Goal: Transaction & Acquisition: Download file/media

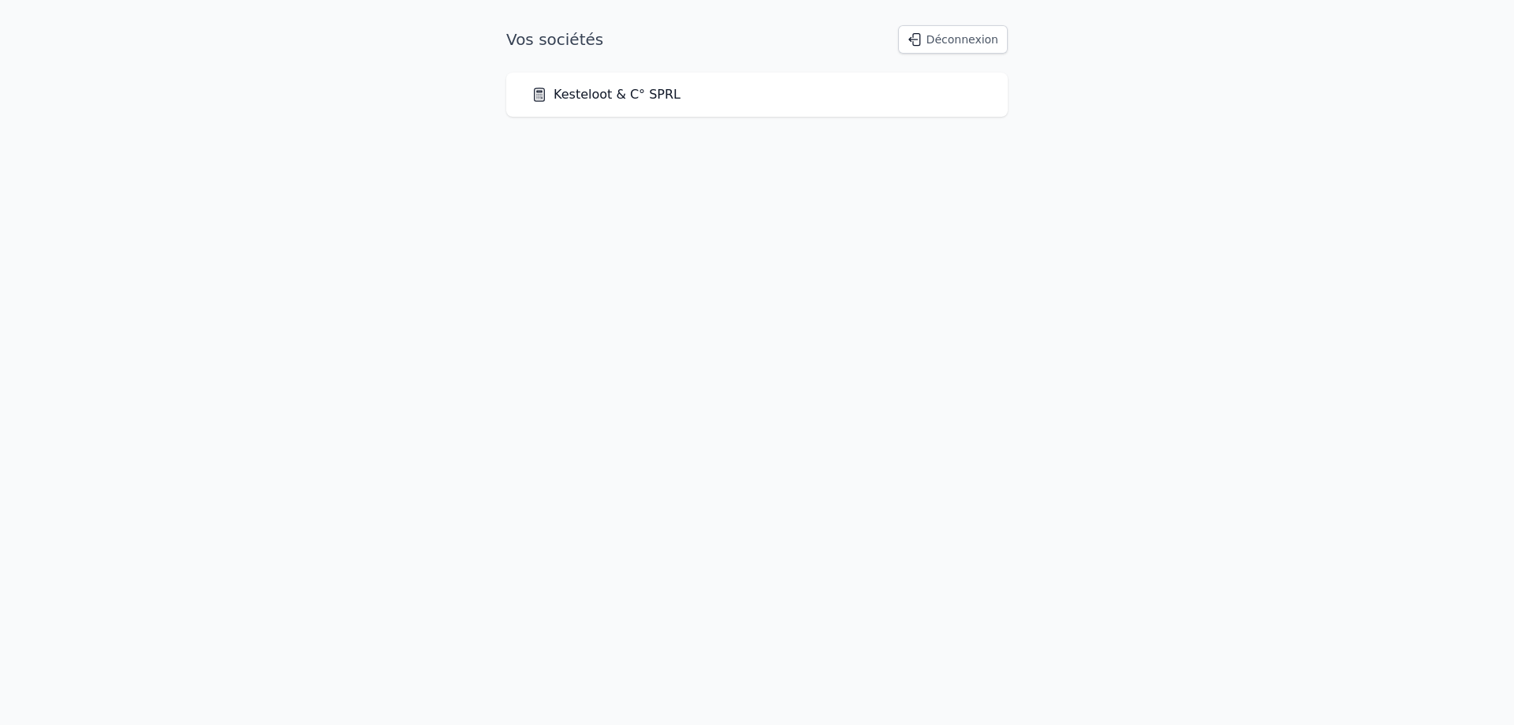
click at [605, 95] on link "Kesteloot & C° SPRL" at bounding box center [606, 94] width 149 height 19
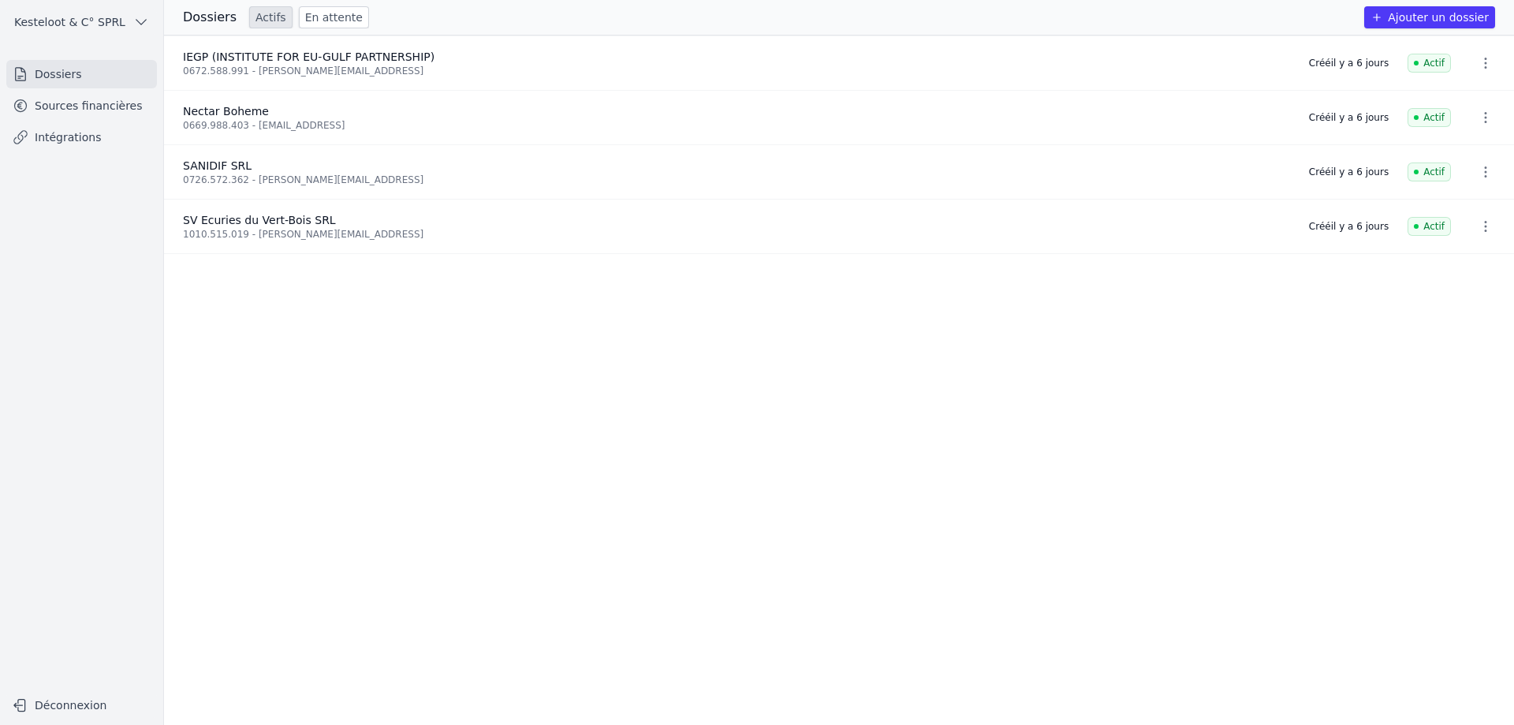
click at [59, 98] on link "Sources financières" at bounding box center [81, 105] width 151 height 28
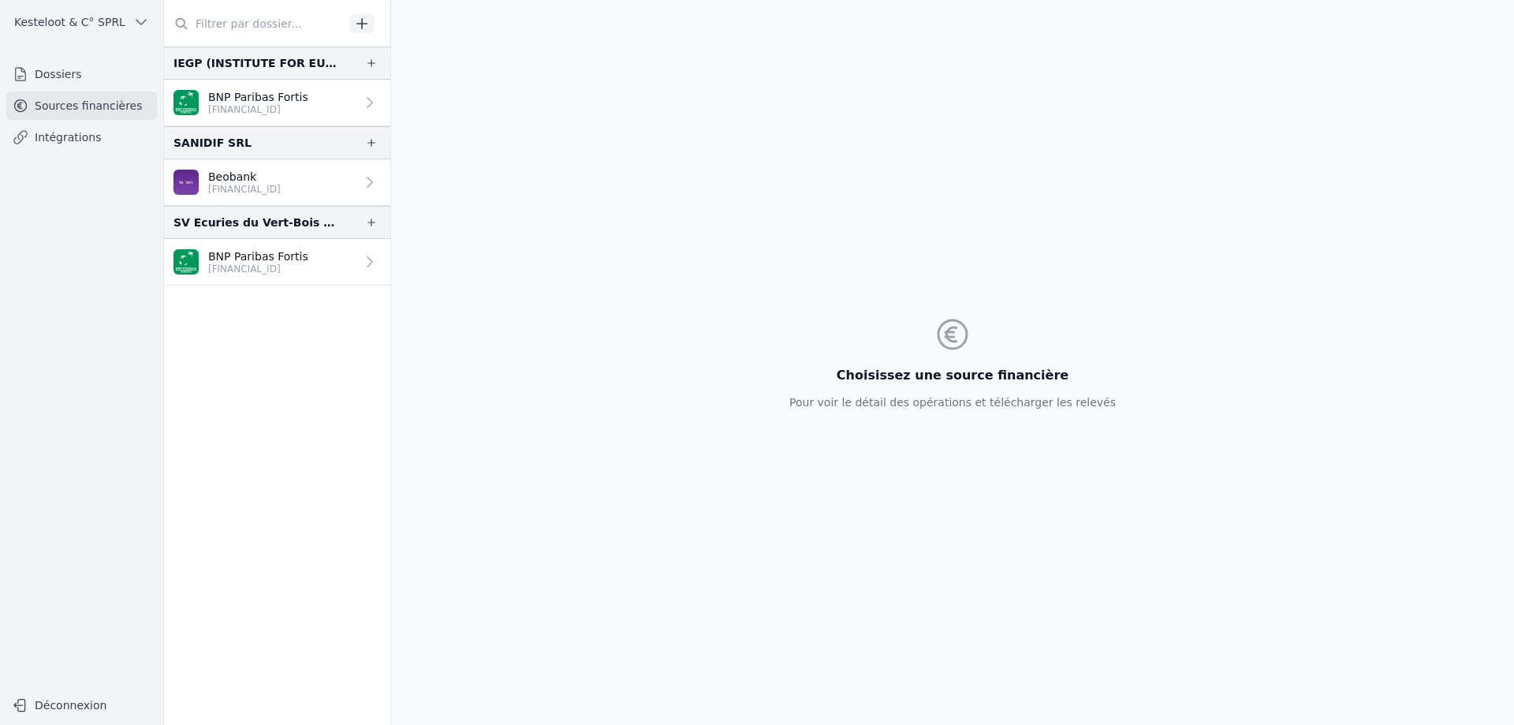
click at [325, 185] on link "Beobank [FINANCIAL_ID]" at bounding box center [277, 182] width 226 height 47
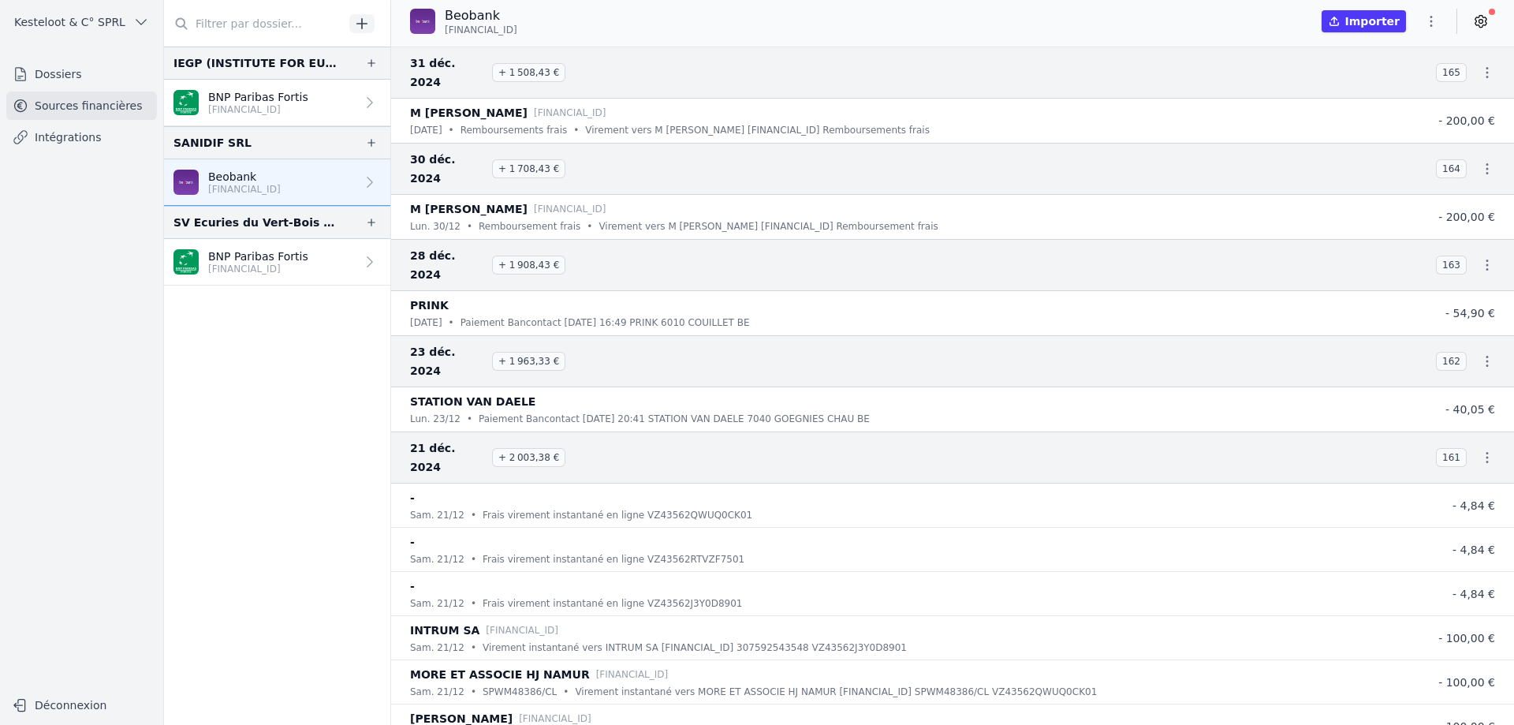
click at [1357, 27] on button "Importer" at bounding box center [1364, 21] width 84 height 22
drag, startPoint x: 1351, startPoint y: 24, endPoint x: 1350, endPoint y: 34, distance: 10.4
click at [1350, 34] on div "Beobank [FINANCIAL_ID] Importer" at bounding box center [952, 21] width 1123 height 30
click at [1352, 24] on button "Importer" at bounding box center [1364, 21] width 84 height 22
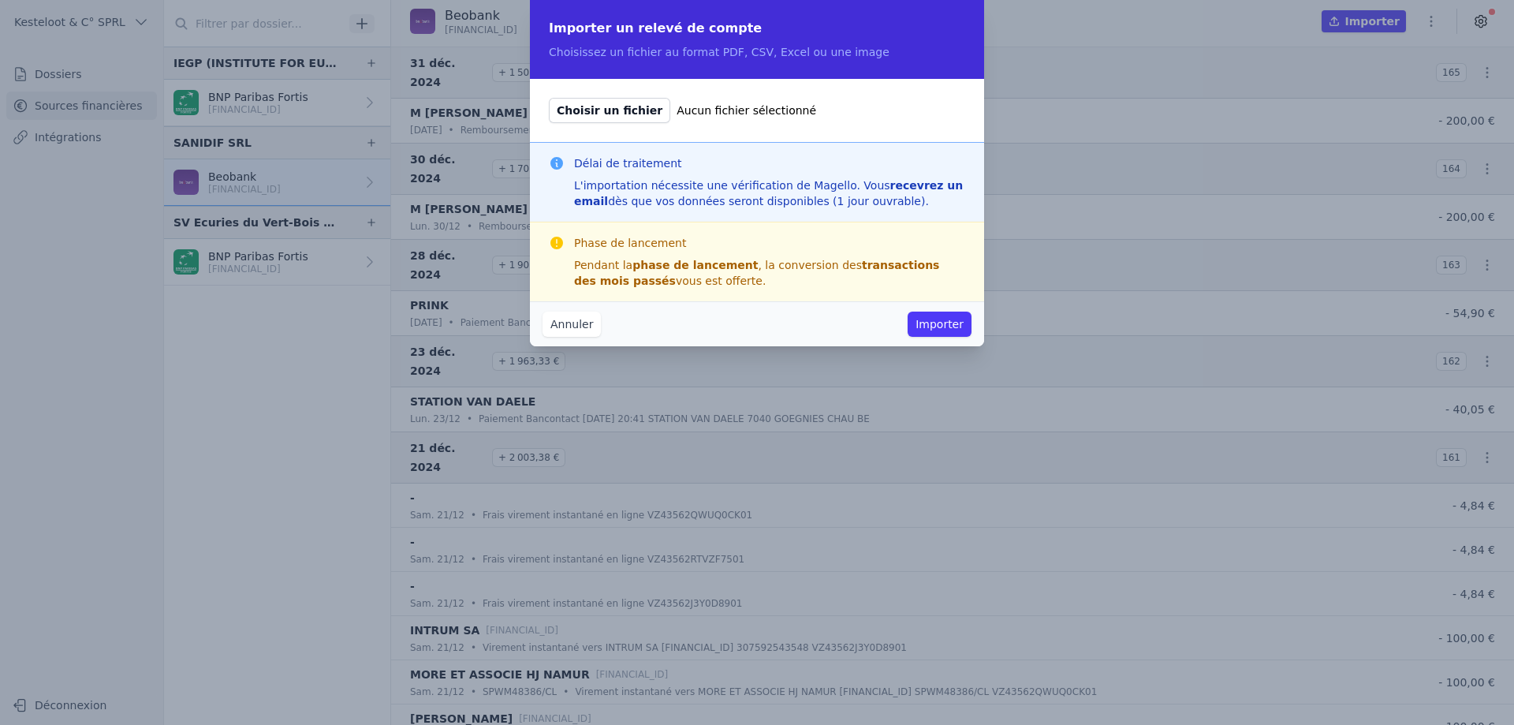
click at [560, 330] on button "Annuler" at bounding box center [572, 324] width 58 height 25
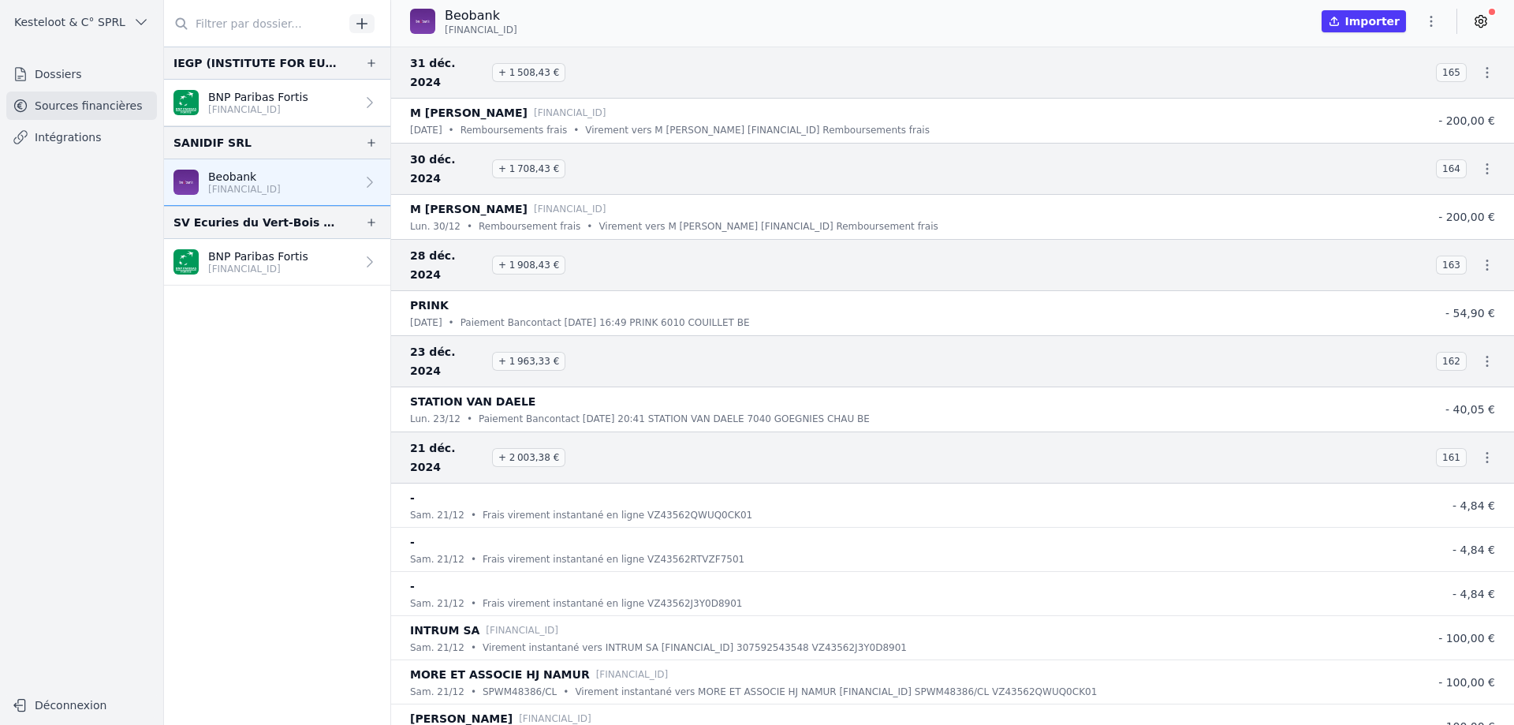
drag, startPoint x: 1425, startPoint y: 17, endPoint x: 1436, endPoint y: -1, distance: 20.6
click at [1436, 0] on html "Open sidebar Kesteloot & C° SPRL Kesteloot & C° SPRL Dossiers Sources financièr…" at bounding box center [757, 362] width 1514 height 725
click at [1429, 24] on icon "button" at bounding box center [1432, 21] width 16 height 16
click at [1391, 83] on button "Exporter" at bounding box center [1394, 83] width 114 height 29
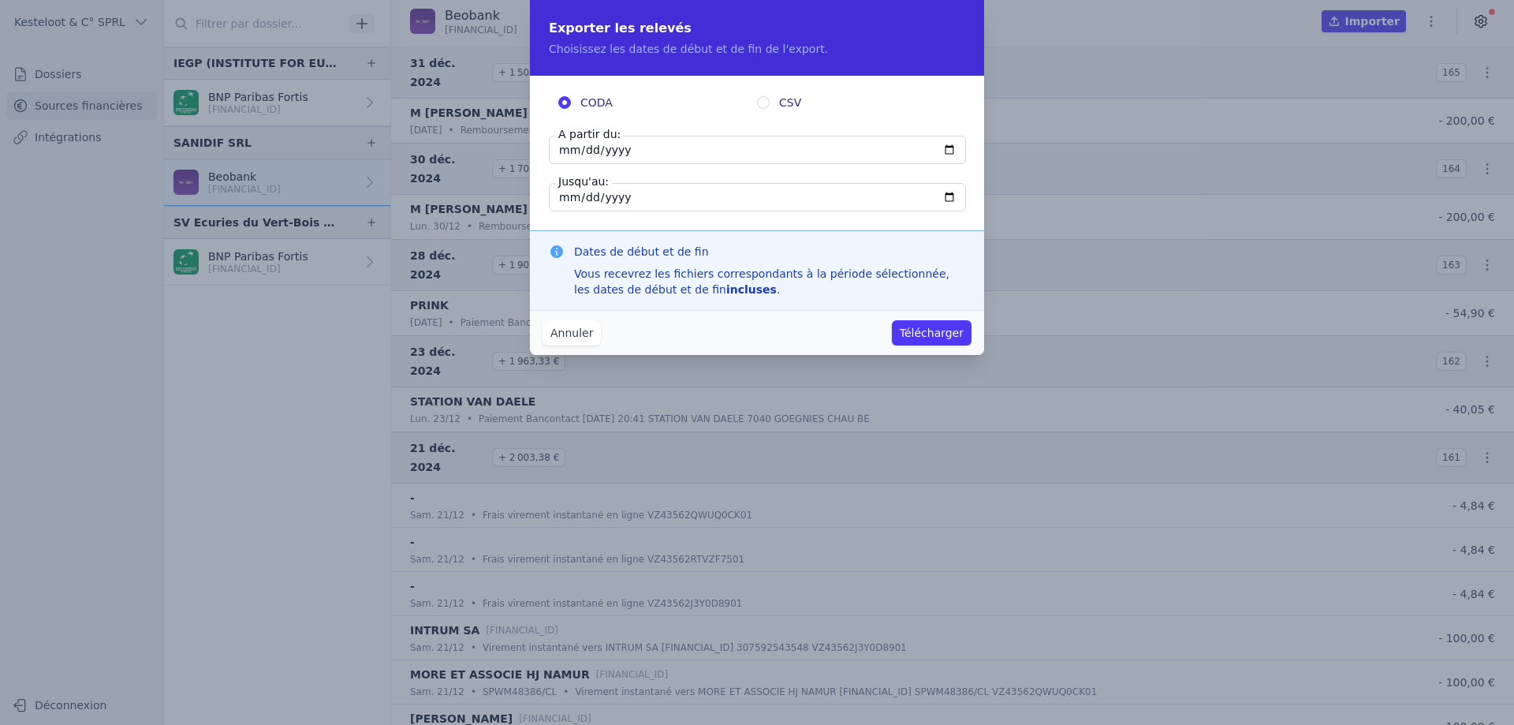
drag, startPoint x: 754, startPoint y: 138, endPoint x: 751, endPoint y: 148, distance: 10.7
click at [751, 148] on input "[DATE]" at bounding box center [757, 150] width 417 height 28
type input "[DATE]"
click at [625, 209] on input "[DATE]" at bounding box center [757, 197] width 417 height 28
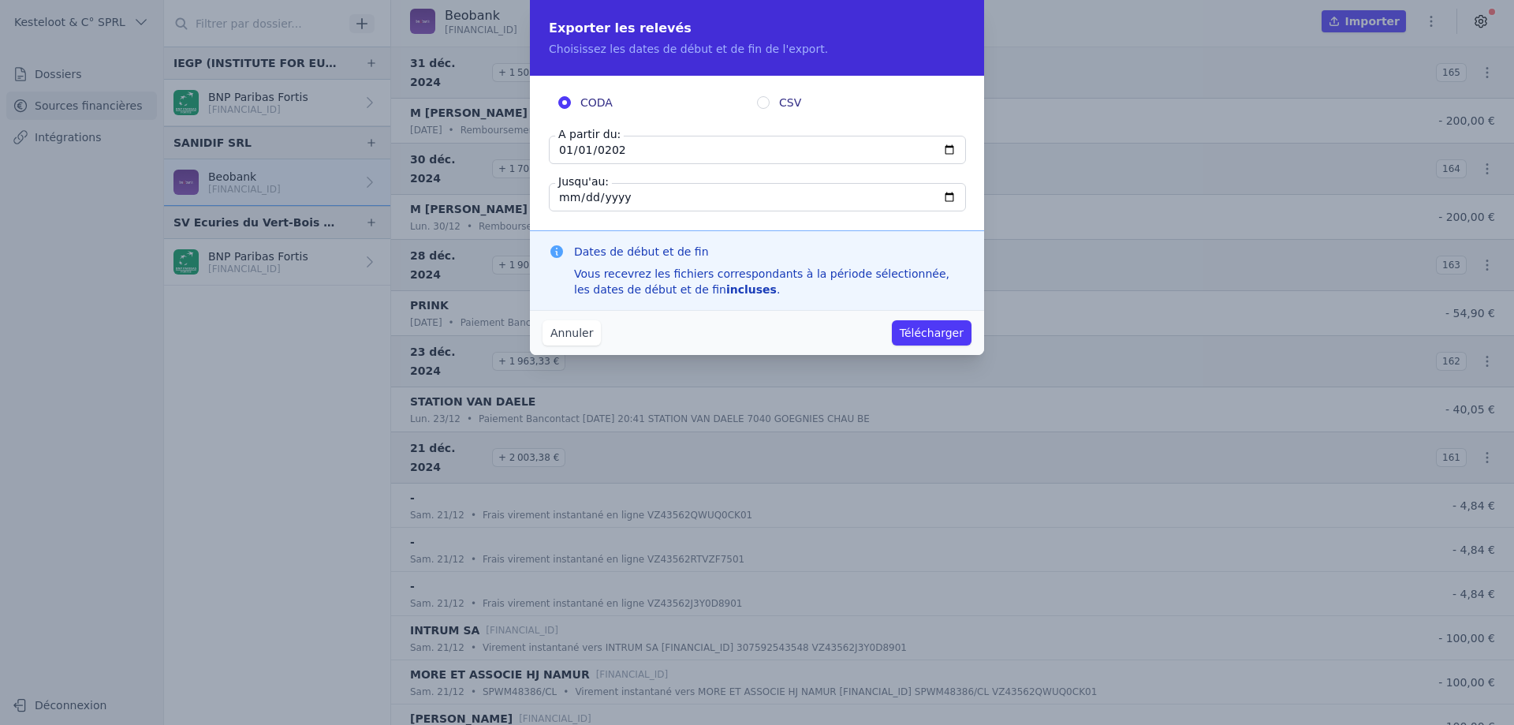
click at [621, 196] on input "[DATE]" at bounding box center [757, 197] width 417 height 28
click at [615, 196] on input "[DATE]" at bounding box center [757, 197] width 417 height 28
click at [697, 205] on input "[DATE]" at bounding box center [757, 197] width 417 height 28
click at [693, 205] on input "[DATE]" at bounding box center [757, 197] width 417 height 28
type input "[DATE]"
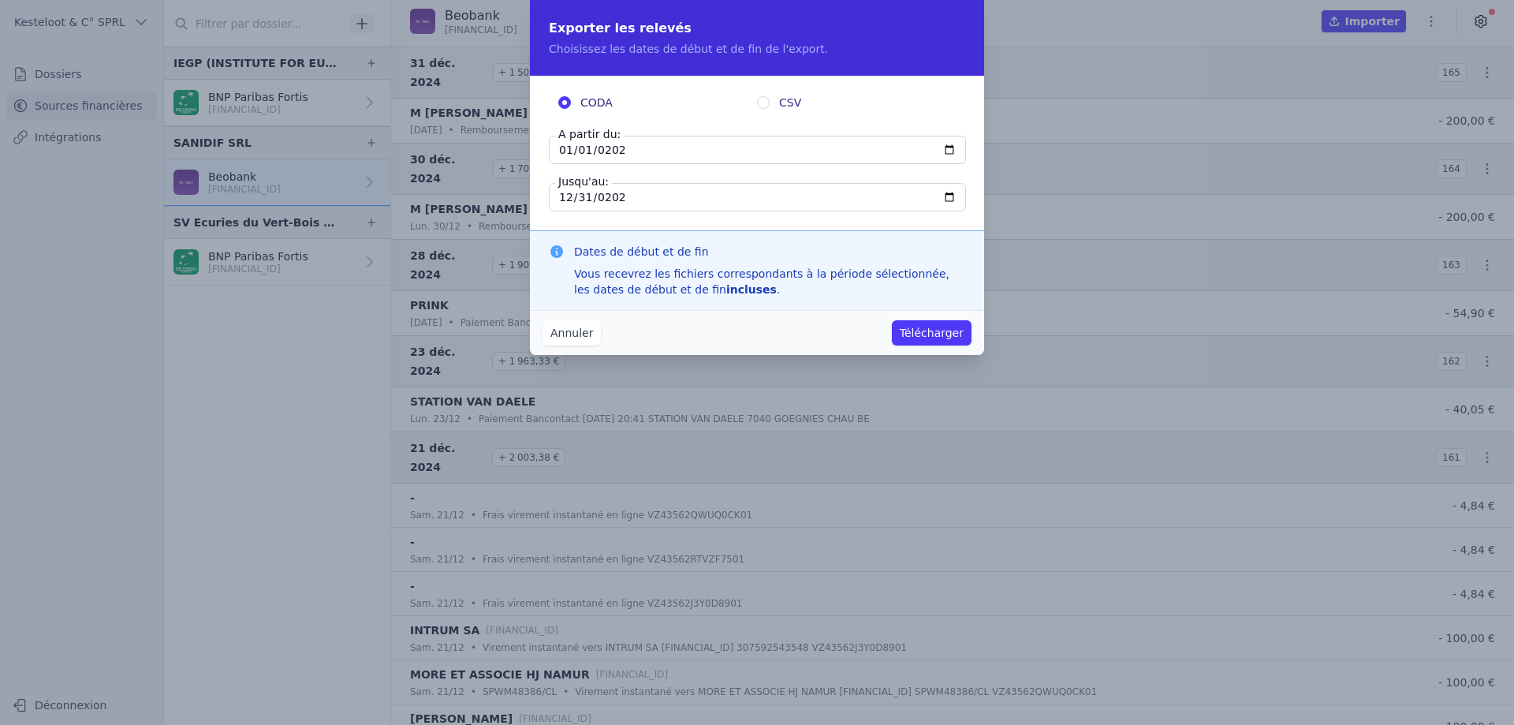
click at [964, 330] on button "Télécharger" at bounding box center [932, 332] width 80 height 25
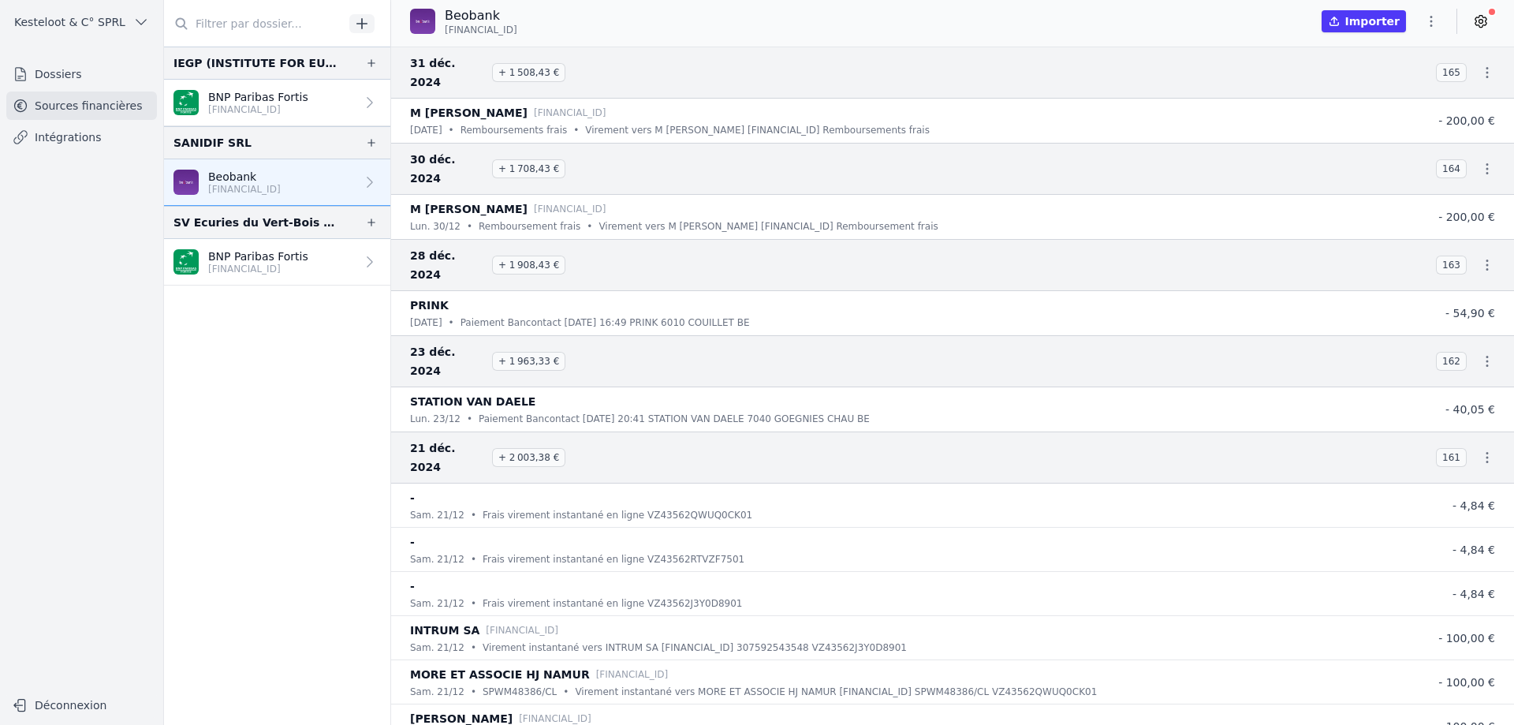
click at [1430, 25] on icon "button" at bounding box center [1432, 21] width 16 height 16
click at [1419, 84] on button "Exporter" at bounding box center [1394, 83] width 114 height 29
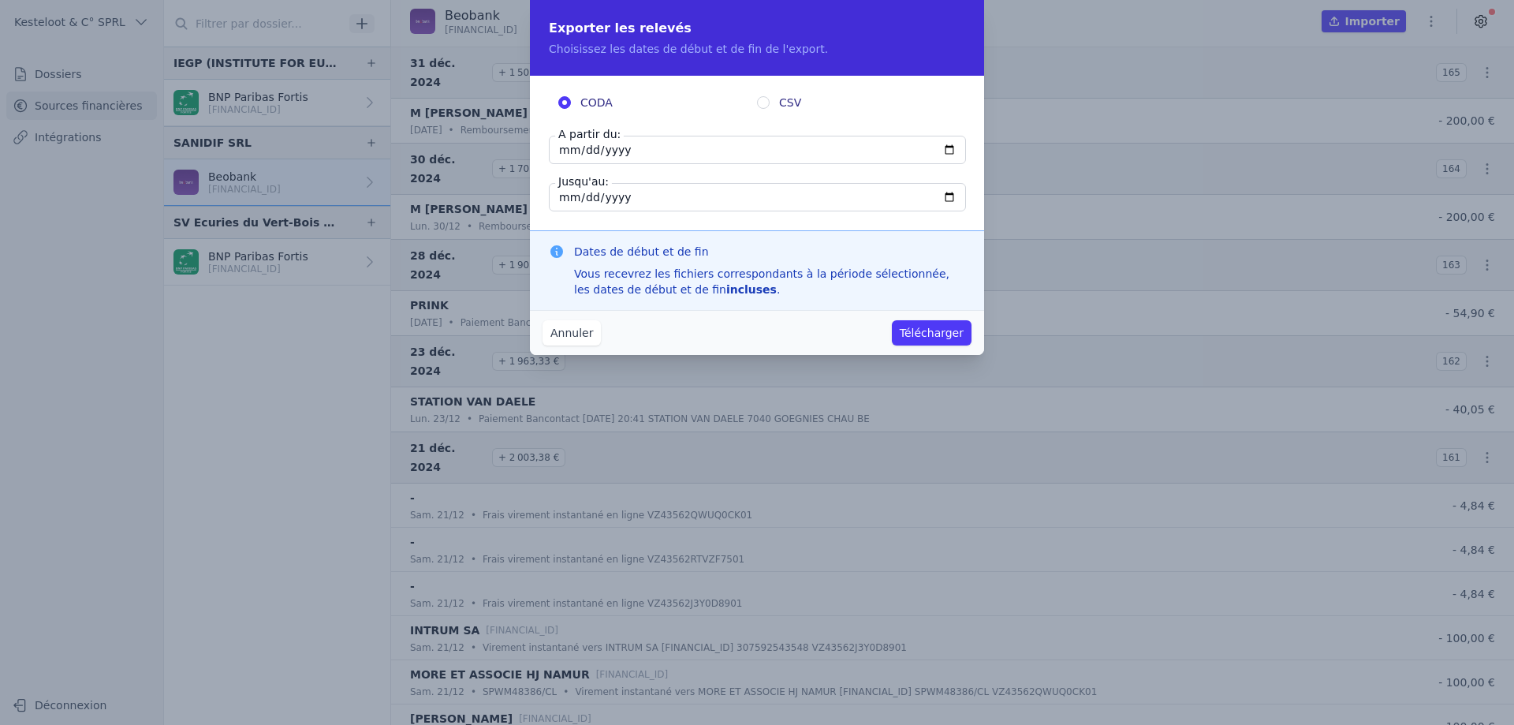
drag, startPoint x: 655, startPoint y: 152, endPoint x: 615, endPoint y: 185, distance: 52.1
click at [617, 191] on fieldset "CODA CSV A partir du: [DATE] Jusqu'au: [DATE]" at bounding box center [757, 153] width 416 height 117
type input "[DATE]"
click at [622, 200] on input "[DATE]" at bounding box center [757, 197] width 417 height 28
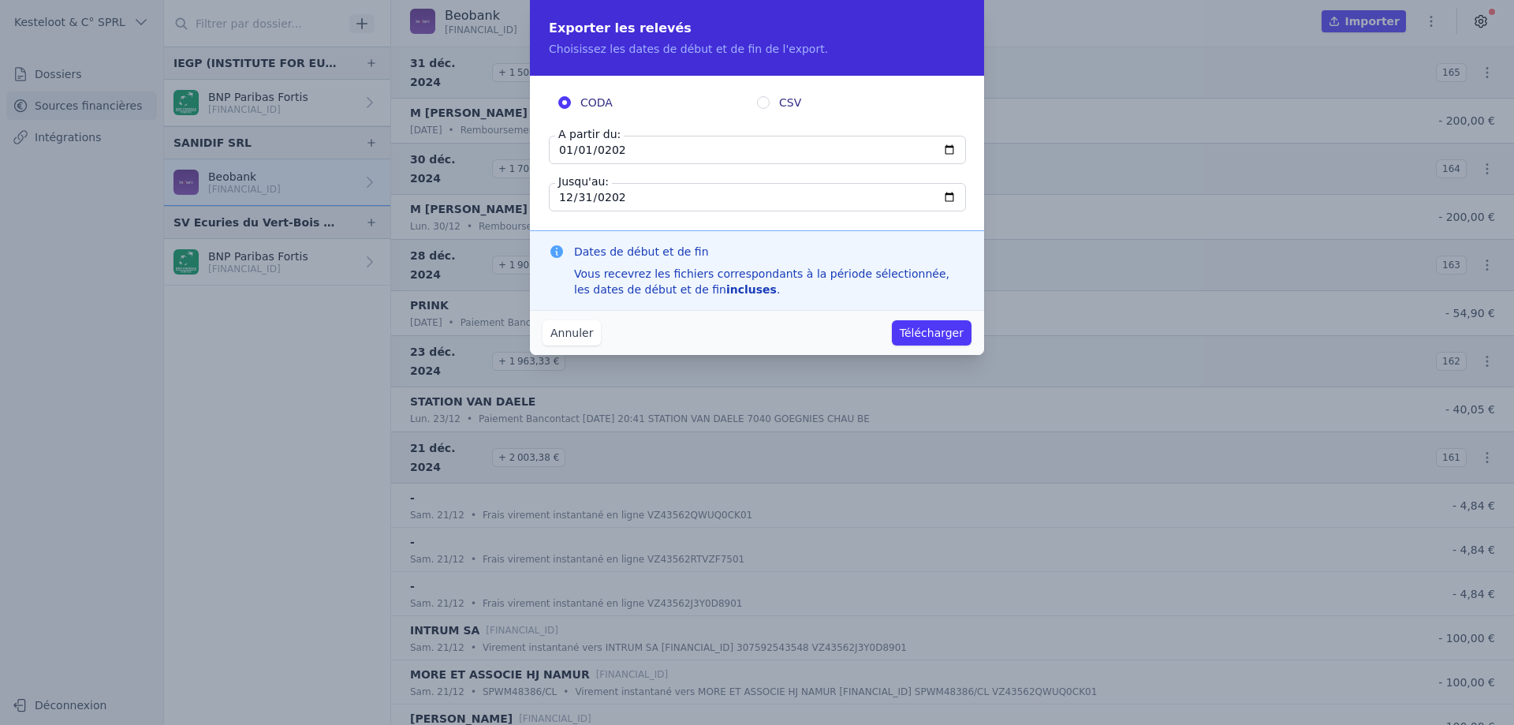
type input "[DATE]"
click at [950, 339] on button "Télécharger" at bounding box center [932, 332] width 80 height 25
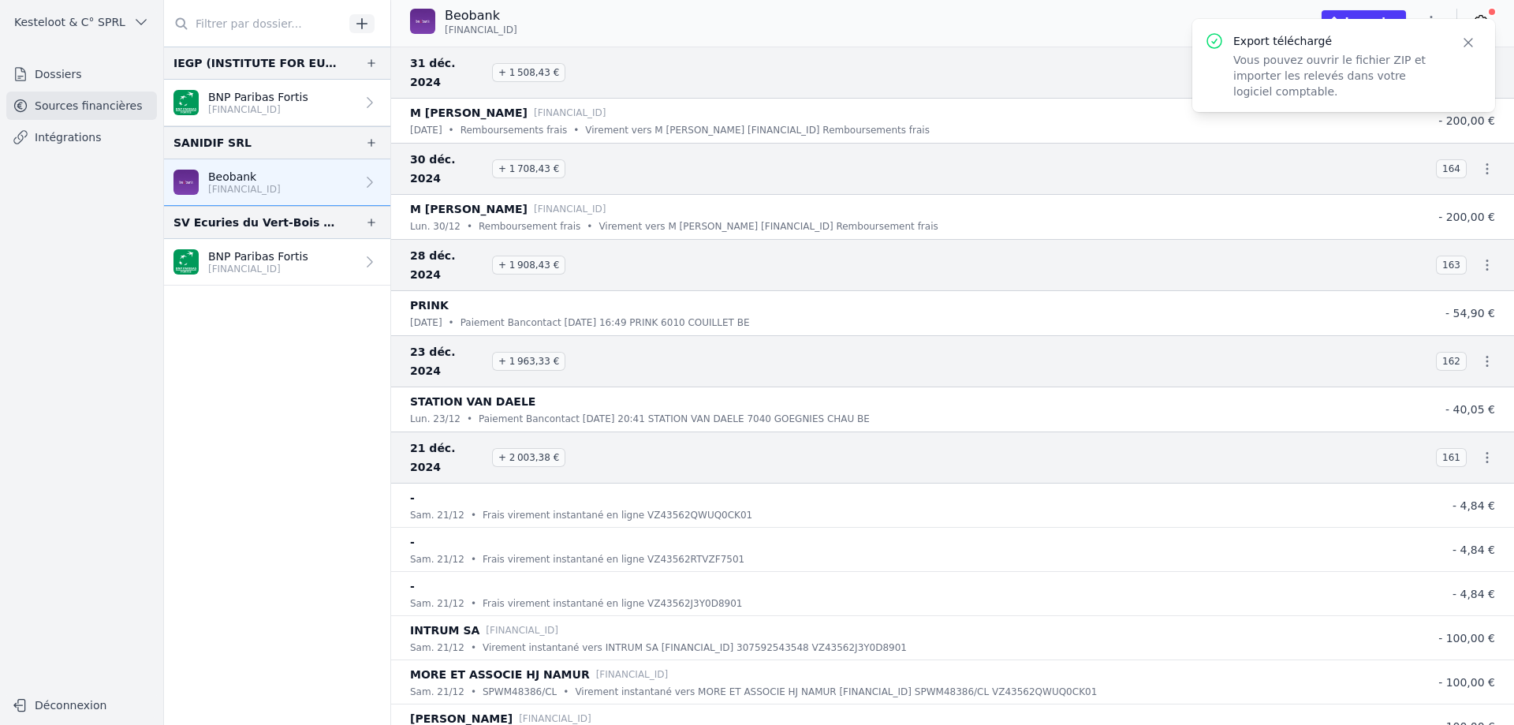
click at [1476, 39] on icon "button" at bounding box center [1469, 43] width 16 height 16
